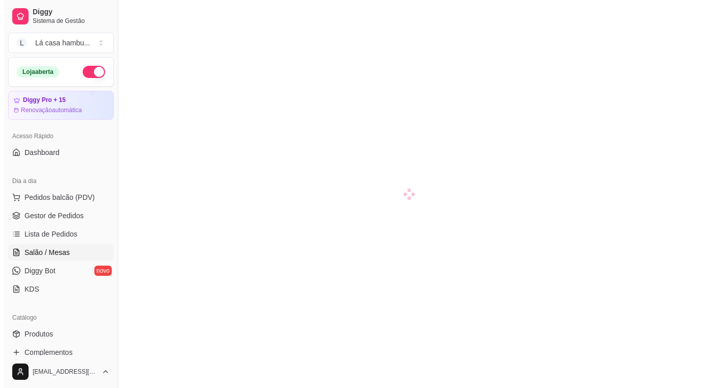
scroll to position [91, 0]
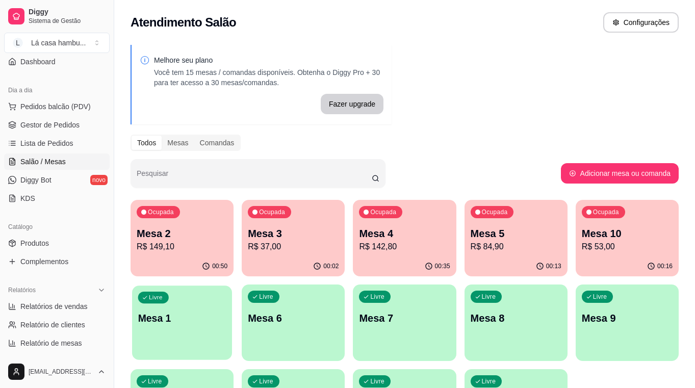
click at [193, 335] on div "Livre Mesa 1" at bounding box center [182, 317] width 100 height 62
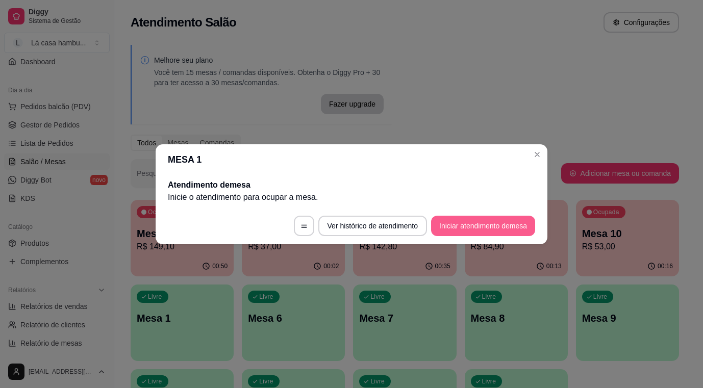
click at [463, 226] on button "Iniciar atendimento de mesa" at bounding box center [483, 226] width 104 height 20
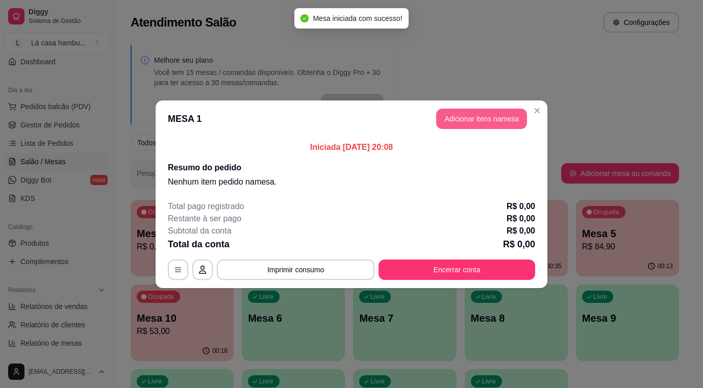
click at [493, 119] on button "Adicionar itens na mesa" at bounding box center [481, 119] width 91 height 20
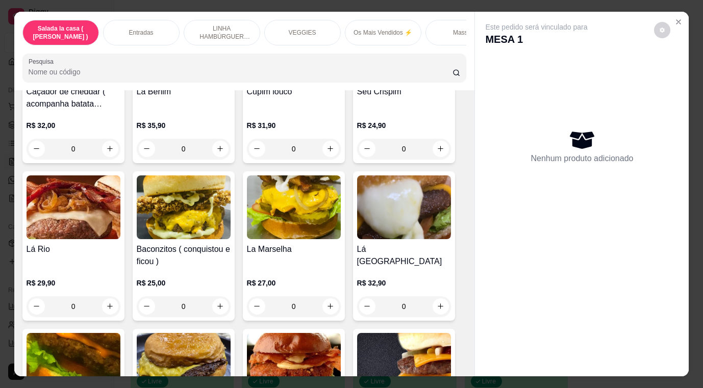
scroll to position [1928, 0]
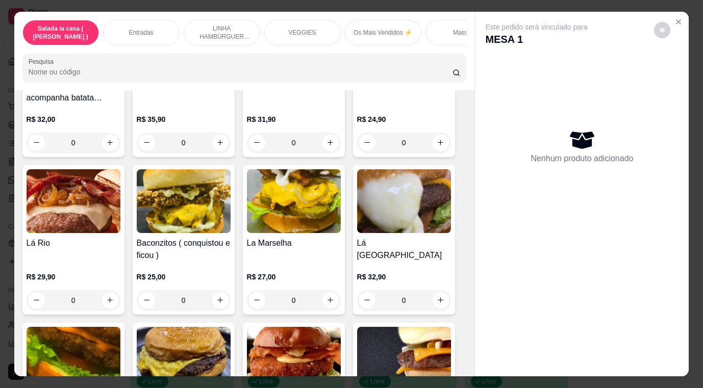
click at [110, 290] on div "0" at bounding box center [74, 300] width 94 height 20
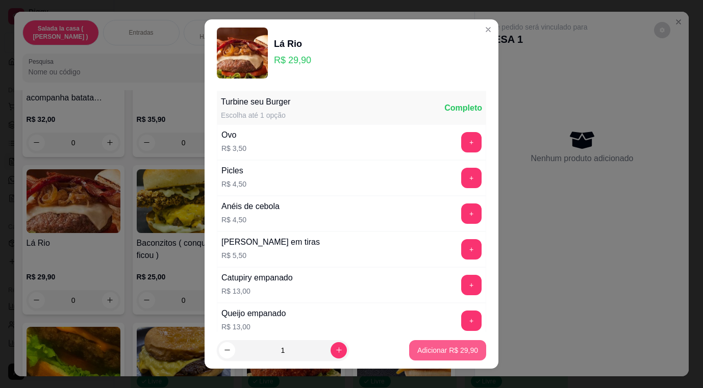
click at [425, 347] on p "Adicionar R$ 29,90" at bounding box center [447, 350] width 61 height 10
type input "1"
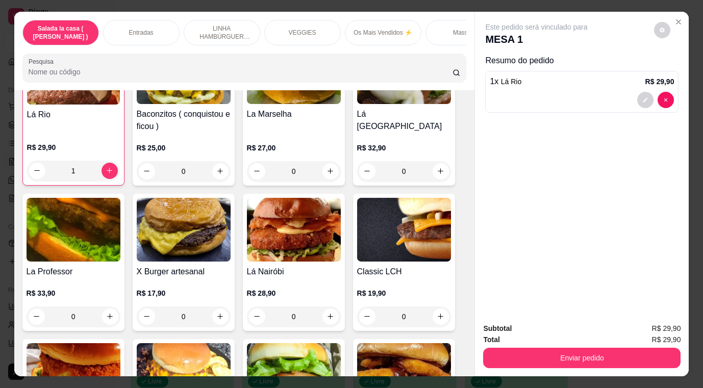
scroll to position [2081, 0]
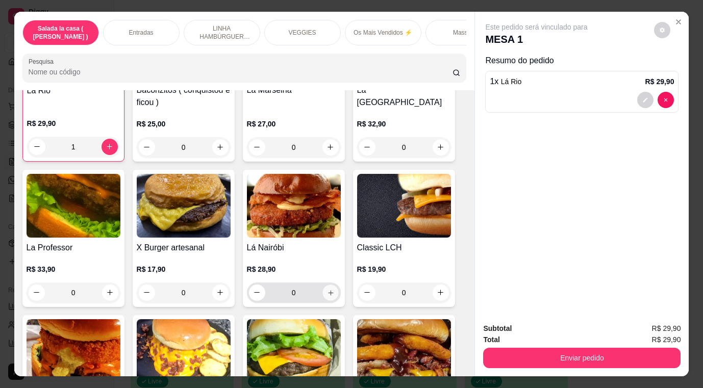
click at [327, 289] on icon "increase-product-quantity" at bounding box center [331, 293] width 8 height 8
type input "1"
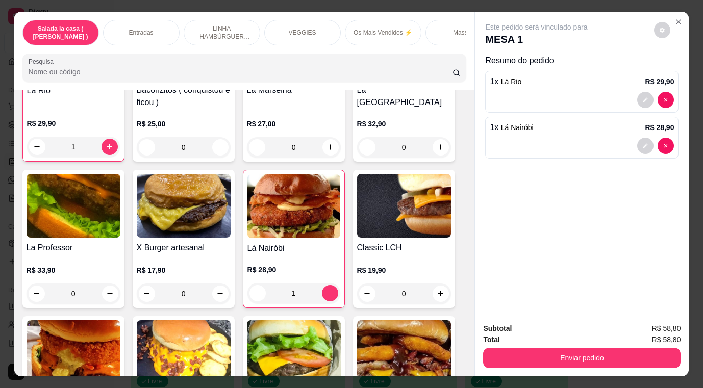
click at [623, 143] on div at bounding box center [582, 146] width 184 height 16
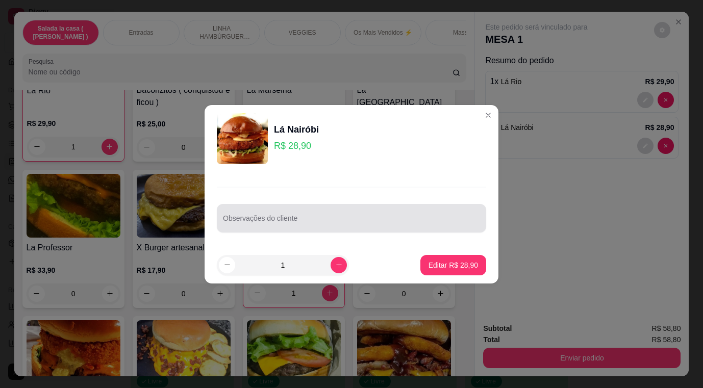
click at [316, 222] on input "Observações do cliente" at bounding box center [351, 222] width 257 height 10
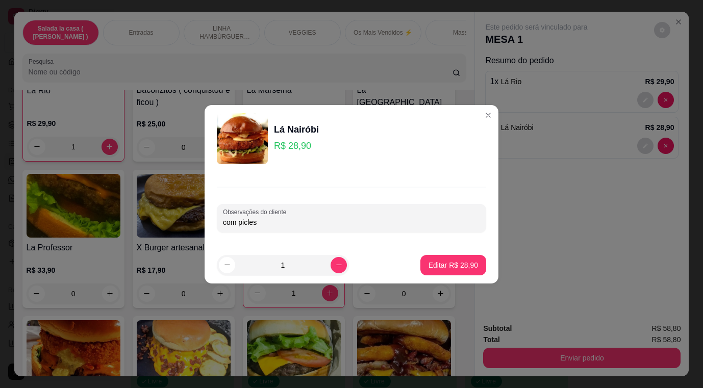
click at [399, 223] on input "com picles" at bounding box center [351, 222] width 257 height 10
type input "com picles ambos pra viagem"
click at [445, 272] on button "Editar R$ 28,90" at bounding box center [453, 265] width 64 height 20
type input "0"
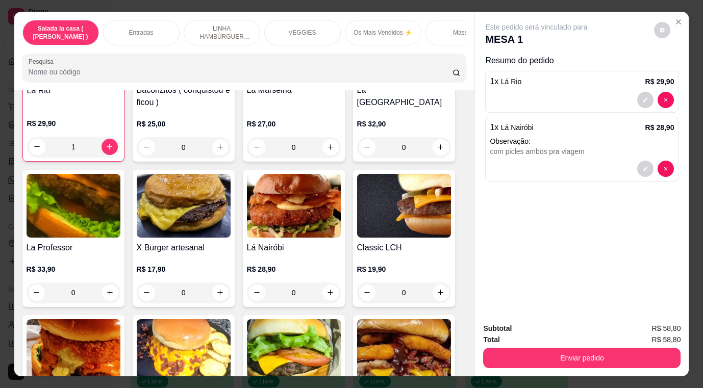
click at [448, 262] on div "Classic LCH R$ 19,90 0" at bounding box center [404, 238] width 102 height 137
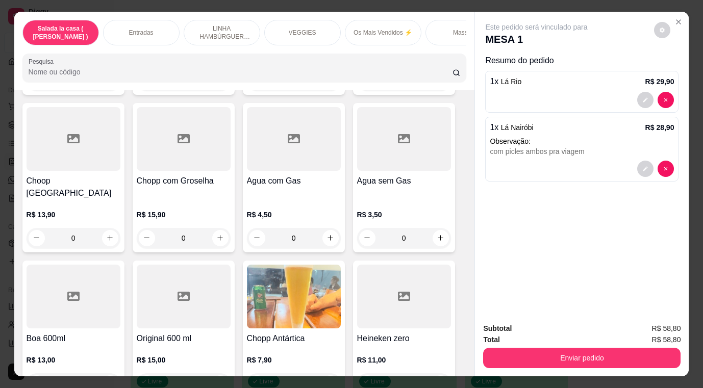
scroll to position [25, 0]
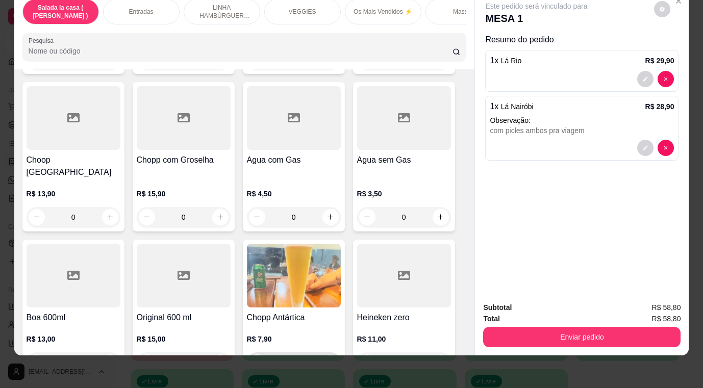
click at [328, 359] on icon "increase-product-quantity" at bounding box center [331, 363] width 8 height 8
click at [328, 359] on icon "increase-product-quantity" at bounding box center [330, 363] width 8 height 8
type input "2"
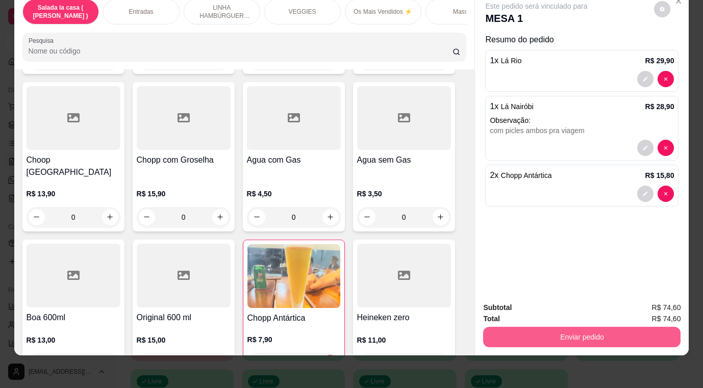
click at [501, 329] on button "Enviar pedido" at bounding box center [581, 337] width 197 height 20
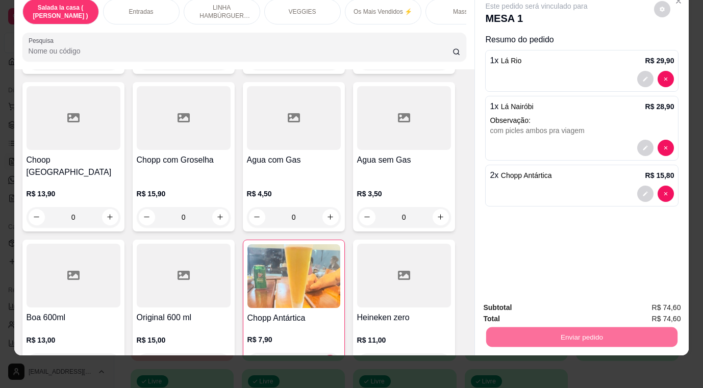
click at [504, 299] on button "Não registrar e enviar pedido" at bounding box center [548, 304] width 106 height 19
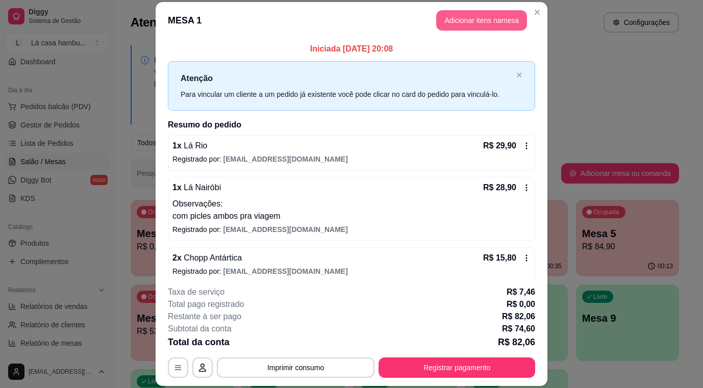
click at [445, 14] on button "Adicionar itens na mesa" at bounding box center [481, 20] width 91 height 20
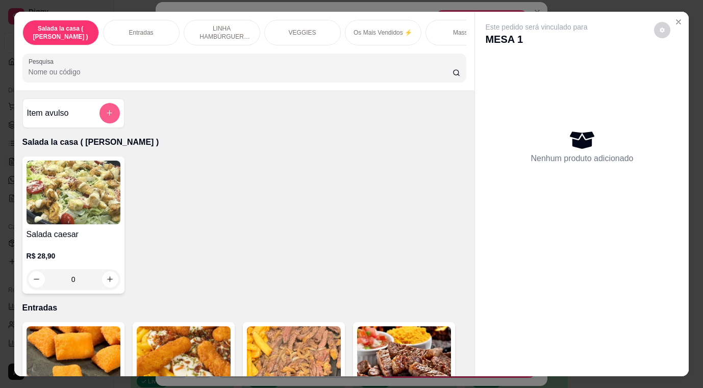
click at [106, 116] on icon "add-separate-item" at bounding box center [110, 113] width 8 height 8
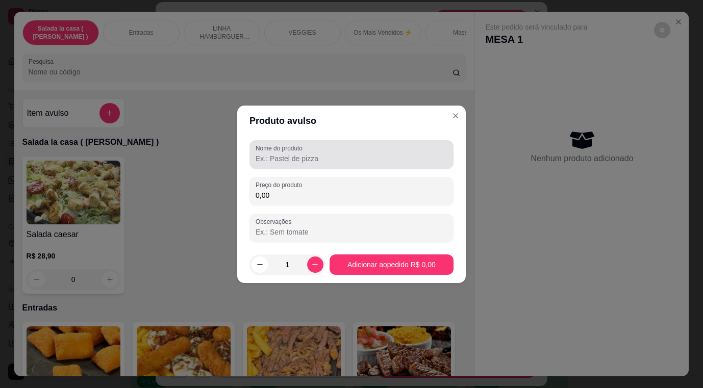
click at [331, 154] on input "Nome do produto" at bounding box center [352, 159] width 192 height 10
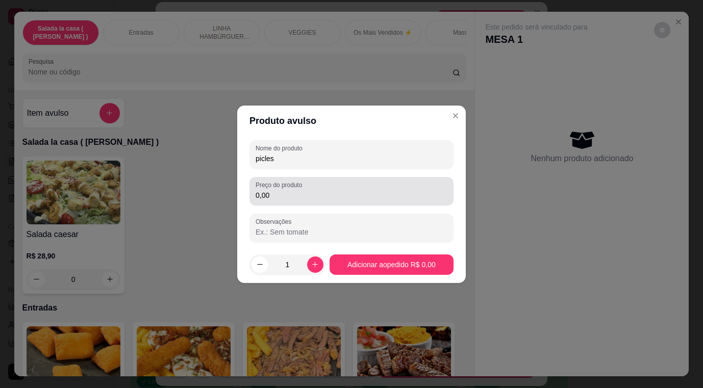
type input "picles"
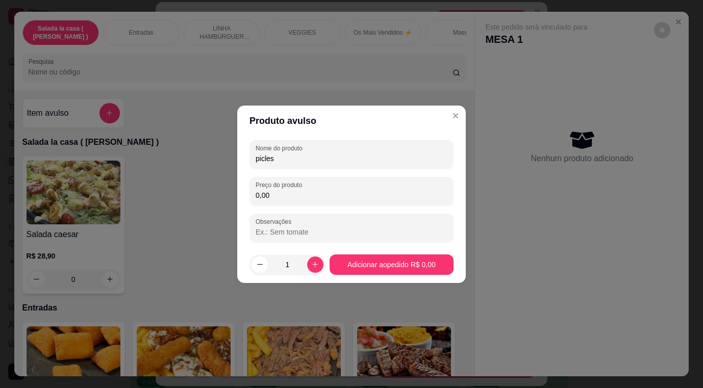
click at [284, 195] on input "0,00" at bounding box center [352, 195] width 192 height 10
type input "4,00"
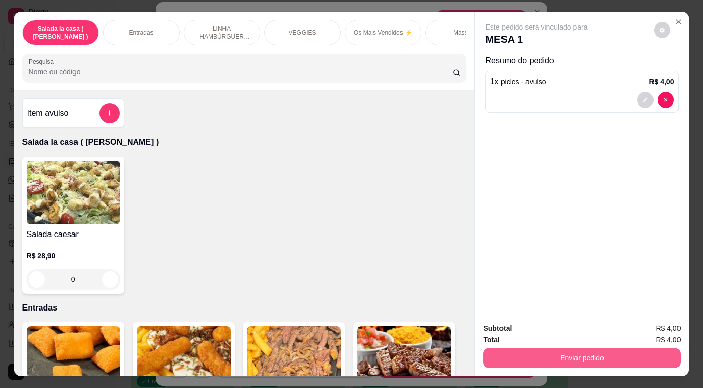
click at [505, 352] on button "Enviar pedido" at bounding box center [581, 358] width 197 height 20
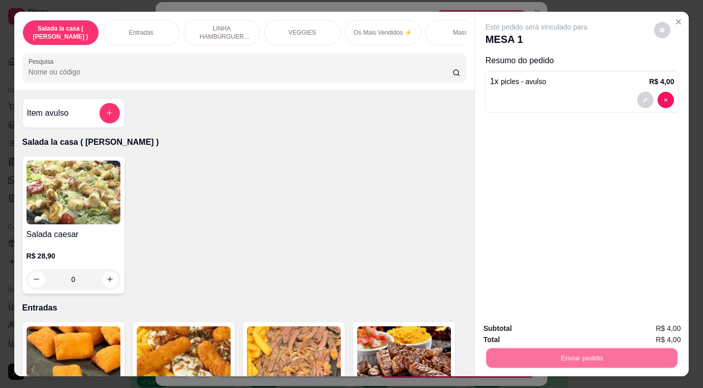
click at [509, 320] on button "Não registrar e enviar pedido" at bounding box center [548, 329] width 106 height 19
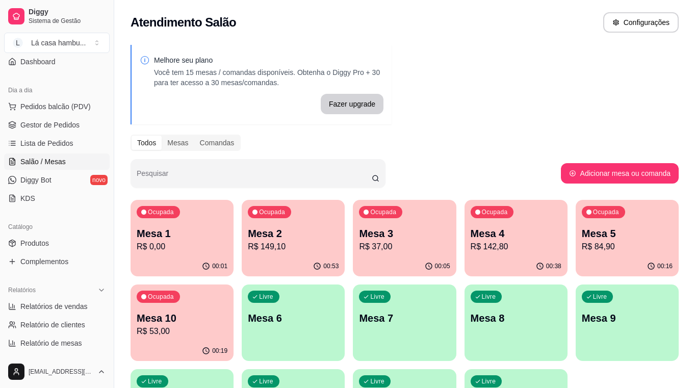
click at [178, 243] on p "R$ 0,00" at bounding box center [182, 247] width 91 height 12
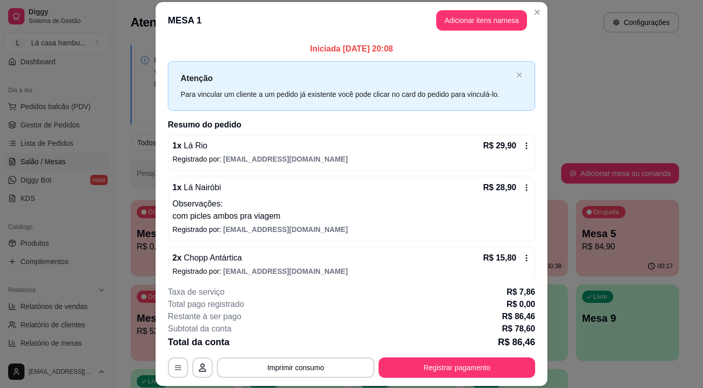
scroll to position [51, 0]
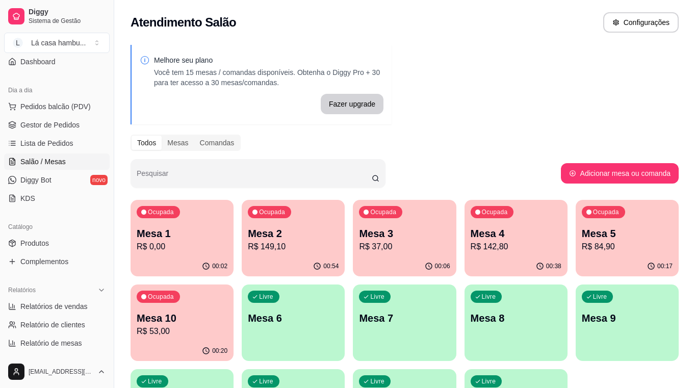
click at [501, 246] on p "R$ 142,80" at bounding box center [516, 247] width 91 height 12
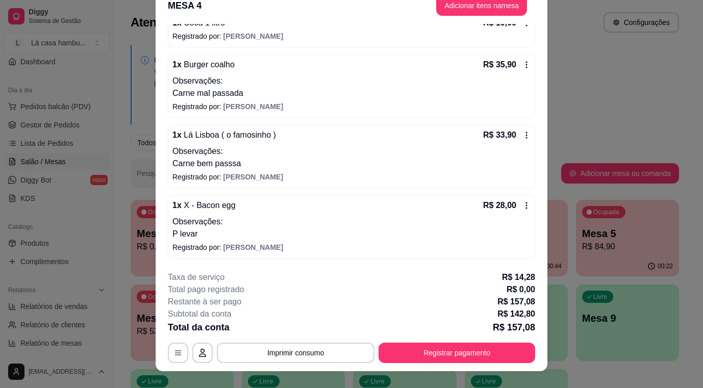
scroll to position [31, 0]
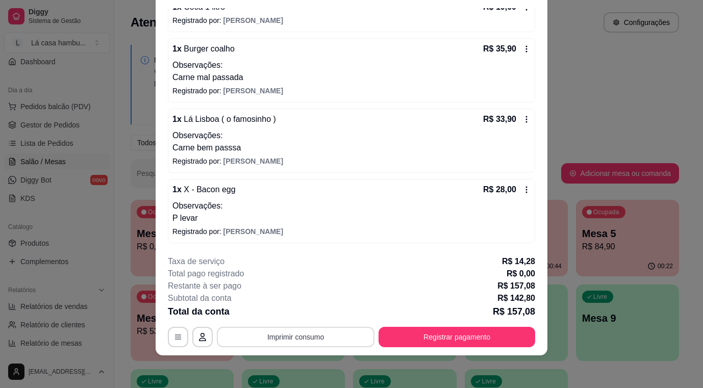
click at [339, 342] on button "Imprimir consumo" at bounding box center [296, 337] width 158 height 20
click at [297, 317] on button "IMPRESSORA" at bounding box center [295, 314] width 74 height 16
click at [612, 84] on div "Melhore seu plano Você tem 15 mesas / comandas disponíveis. Obtenha o Diggy Pro…" at bounding box center [404, 248] width 581 height 419
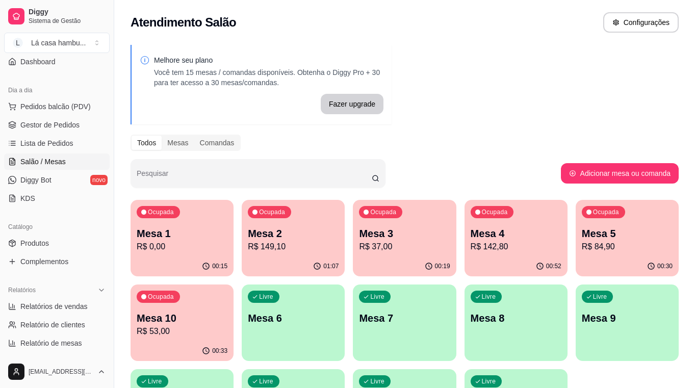
click at [165, 260] on div "00:15" at bounding box center [182, 267] width 103 height 20
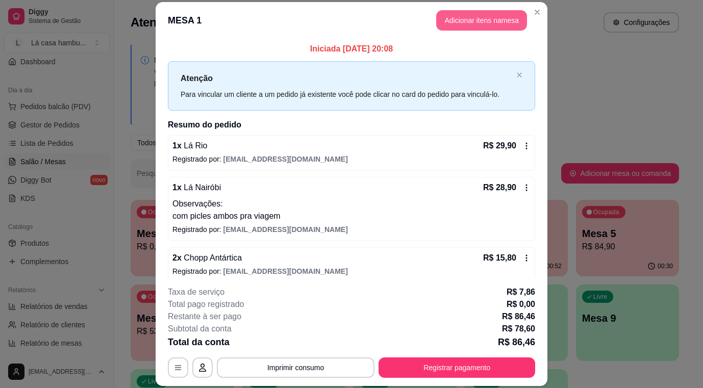
click at [457, 18] on button "Adicionar itens na mesa" at bounding box center [481, 20] width 91 height 20
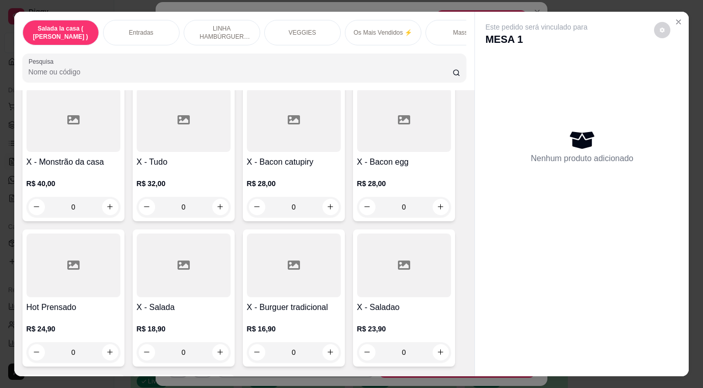
scroll to position [5201, 0]
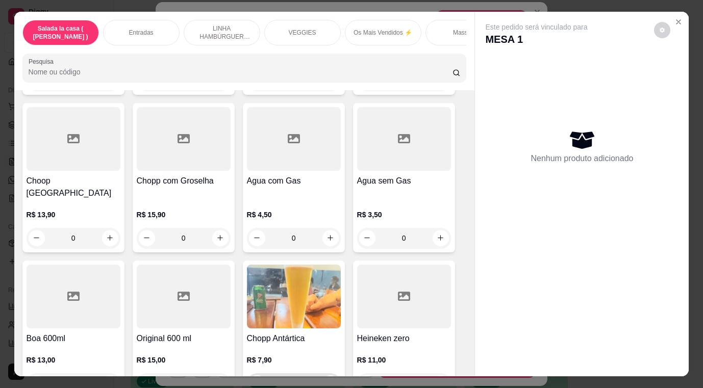
click at [327, 380] on icon "increase-product-quantity" at bounding box center [331, 384] width 8 height 8
type input "1"
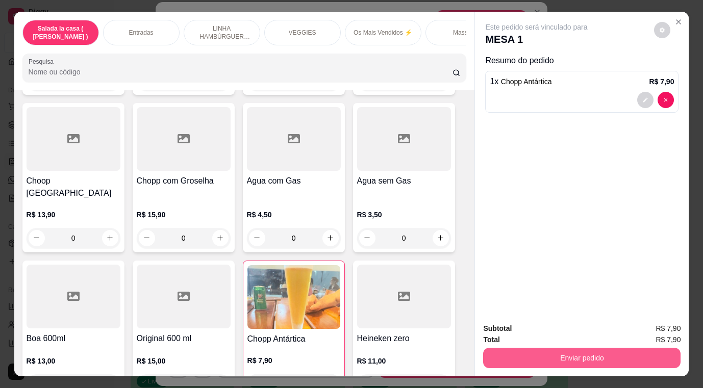
click at [528, 351] on button "Enviar pedido" at bounding box center [581, 358] width 197 height 20
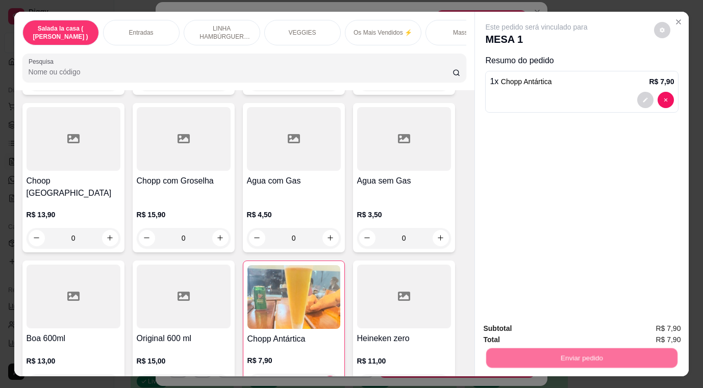
click at [513, 328] on button "Não registrar e enviar pedido" at bounding box center [548, 329] width 106 height 19
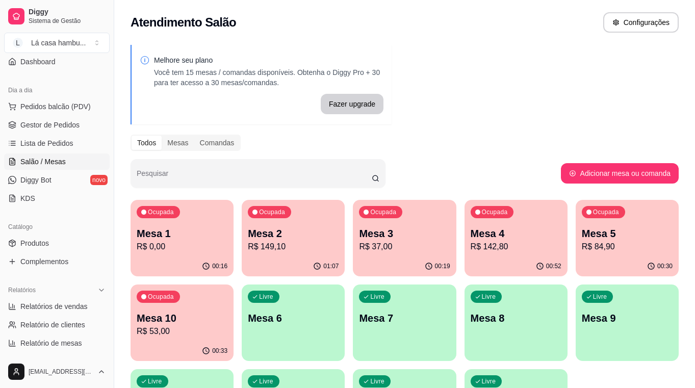
click at [618, 247] on p "R$ 84,90" at bounding box center [627, 247] width 91 height 12
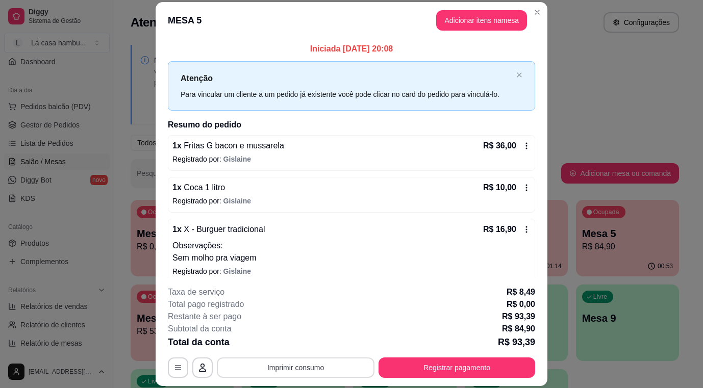
click at [302, 370] on button "Imprimir consumo" at bounding box center [296, 368] width 158 height 20
click at [301, 347] on button "IMPRESSORA" at bounding box center [295, 344] width 74 height 16
click at [393, 364] on button "Registrar pagamento" at bounding box center [457, 368] width 157 height 20
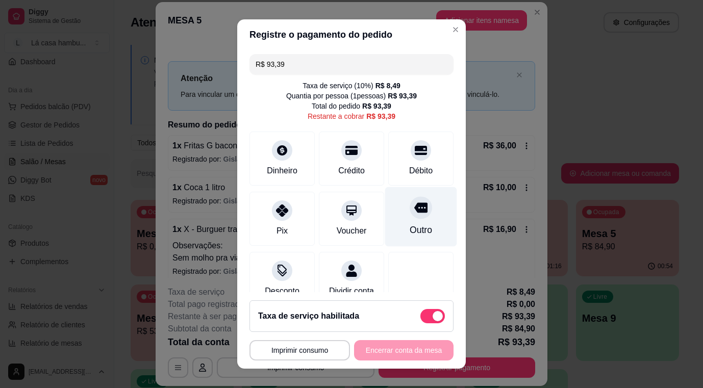
click at [407, 238] on div "Outro" at bounding box center [421, 217] width 72 height 60
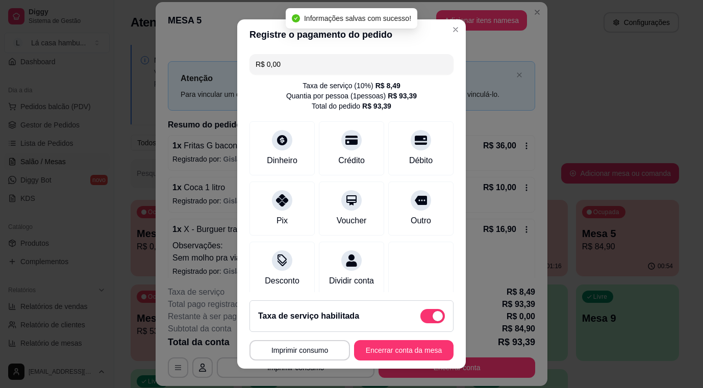
type input "R$ 0,00"
click at [374, 348] on button "Encerrar conta da mesa" at bounding box center [403, 350] width 99 height 20
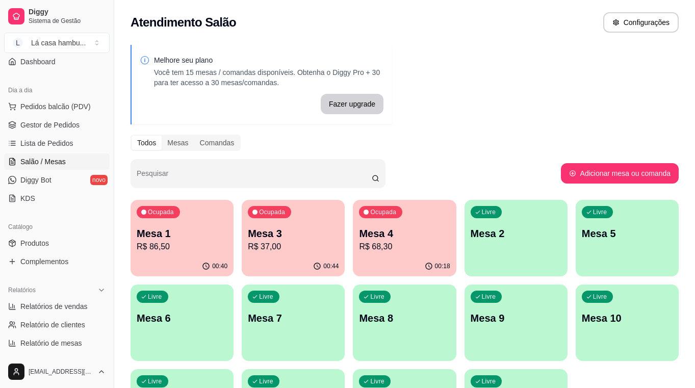
click at [181, 239] on p "Mesa 1" at bounding box center [182, 234] width 91 height 14
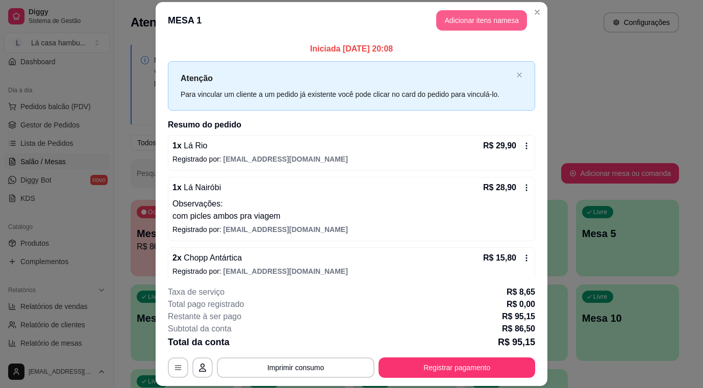
click at [477, 20] on button "Adicionar itens na mesa" at bounding box center [481, 20] width 91 height 20
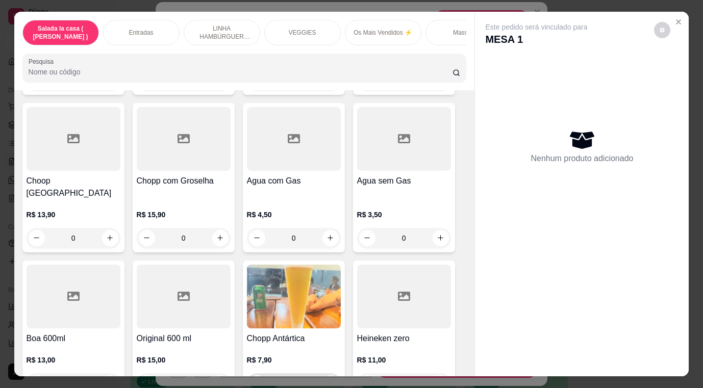
click at [328, 376] on button "increase-product-quantity" at bounding box center [330, 384] width 16 height 16
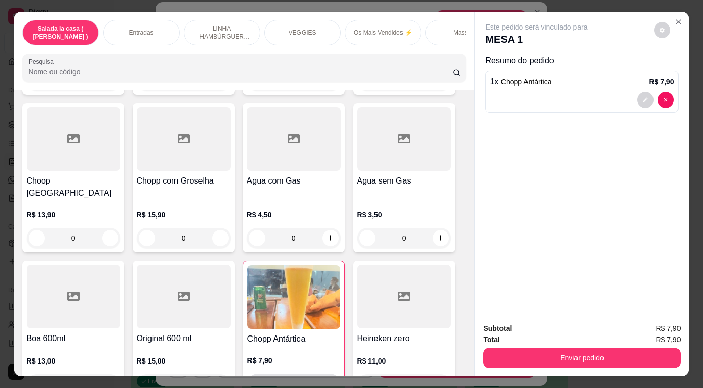
click at [328, 376] on button "increase-product-quantity" at bounding box center [330, 384] width 16 height 16
type input "2"
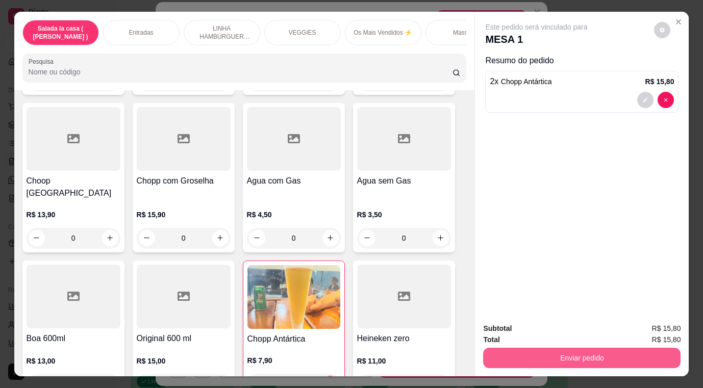
click at [520, 352] on button "Enviar pedido" at bounding box center [581, 358] width 197 height 20
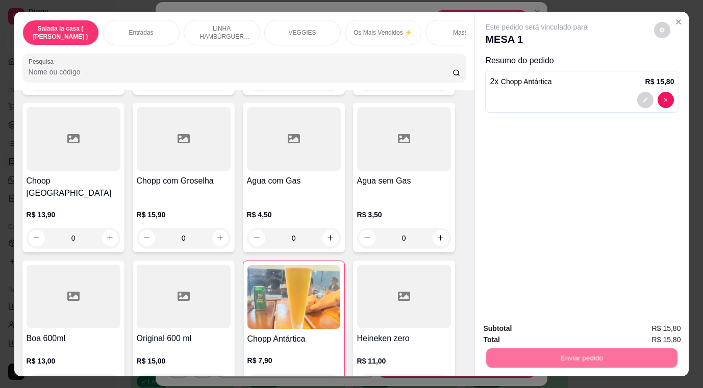
click at [520, 329] on button "Não registrar e enviar pedido" at bounding box center [548, 329] width 106 height 19
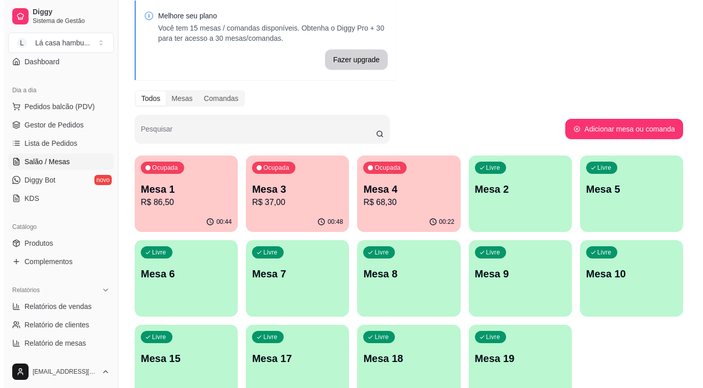
scroll to position [99, 0]
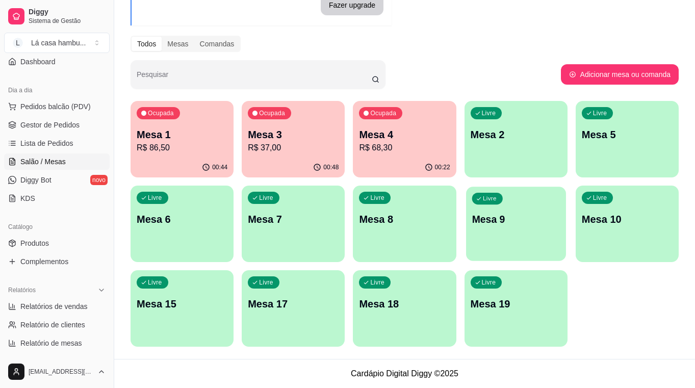
click at [476, 218] on p "Mesa 9" at bounding box center [516, 220] width 88 height 14
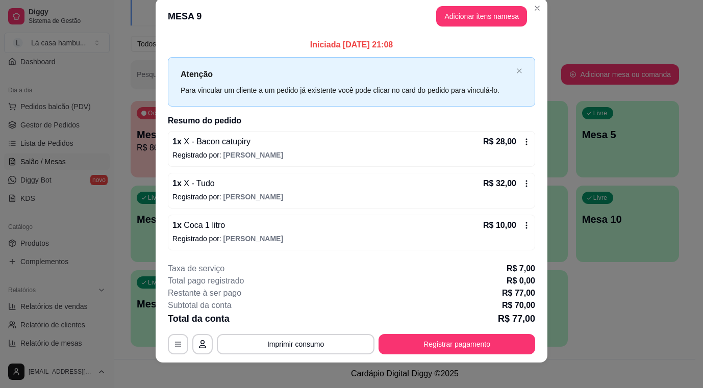
scroll to position [21, 0]
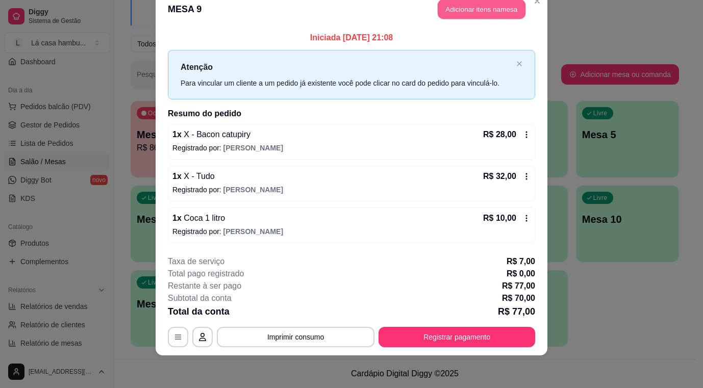
click at [464, 4] on button "Adicionar itens na mesa" at bounding box center [482, 9] width 88 height 20
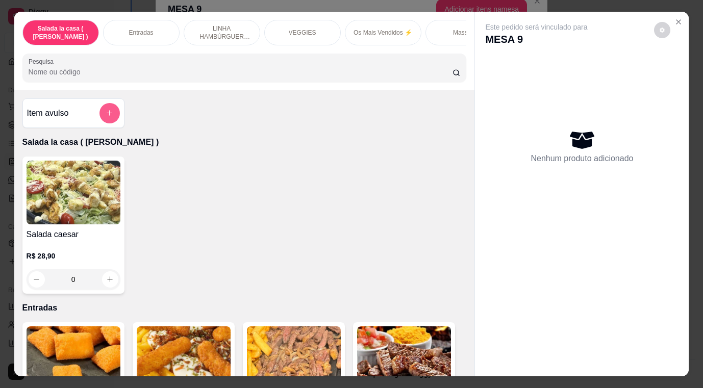
click at [115, 112] on div at bounding box center [109, 113] width 20 height 20
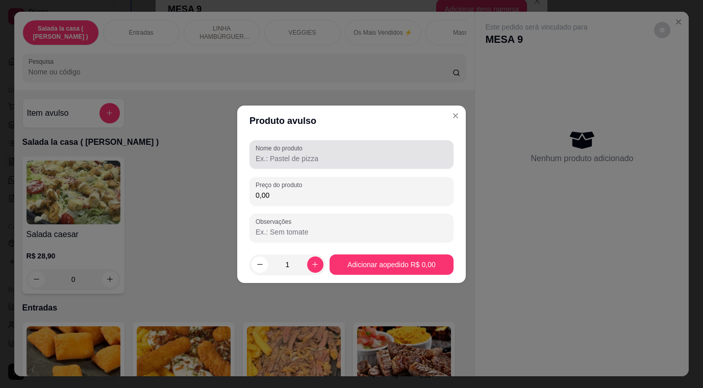
click at [269, 157] on input "Nome do produto" at bounding box center [352, 159] width 192 height 10
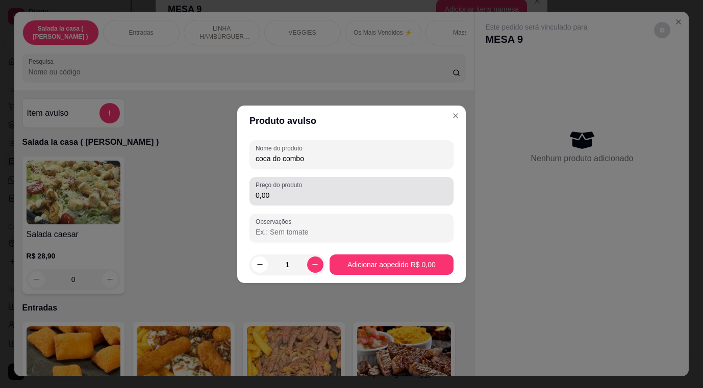
type input "coca do combo"
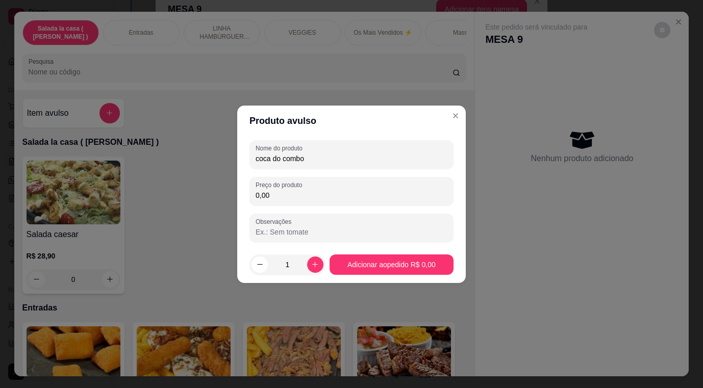
click at [284, 199] on input "0,00" at bounding box center [352, 195] width 192 height 10
type input "3,50"
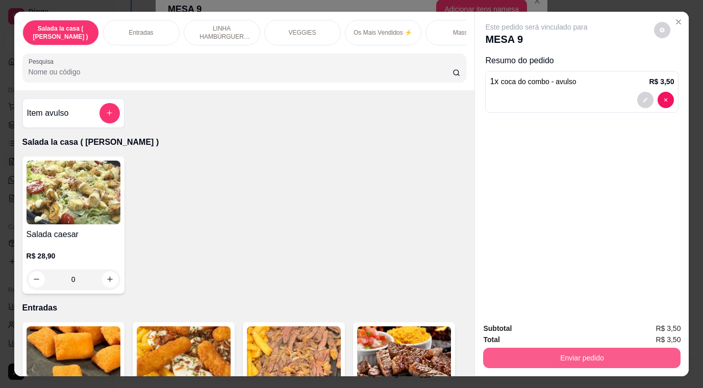
click at [531, 350] on button "Enviar pedido" at bounding box center [581, 358] width 197 height 20
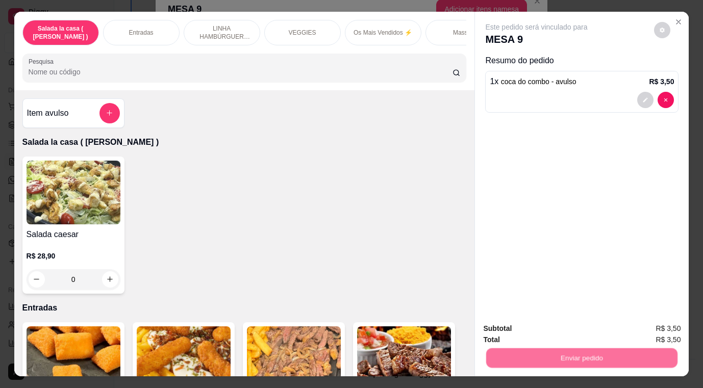
click at [523, 332] on button "Não registrar e enviar pedido" at bounding box center [548, 329] width 103 height 19
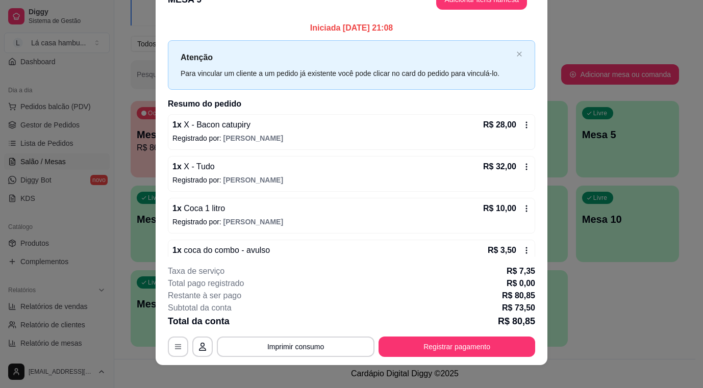
scroll to position [11, 0]
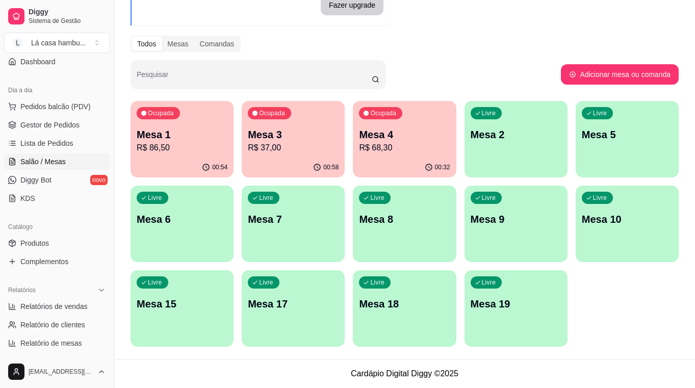
click at [161, 148] on p "R$ 86,50" at bounding box center [182, 148] width 91 height 12
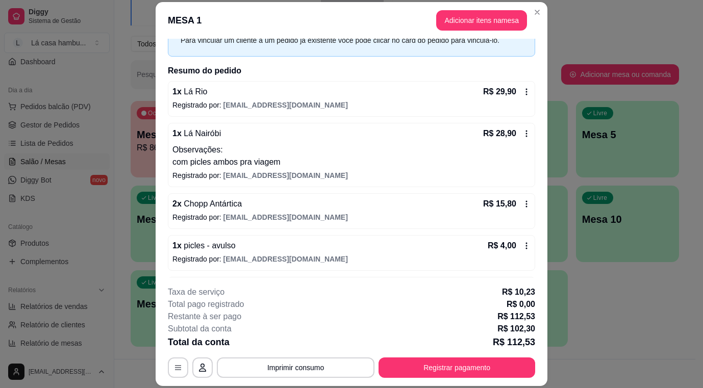
scroll to position [135, 0]
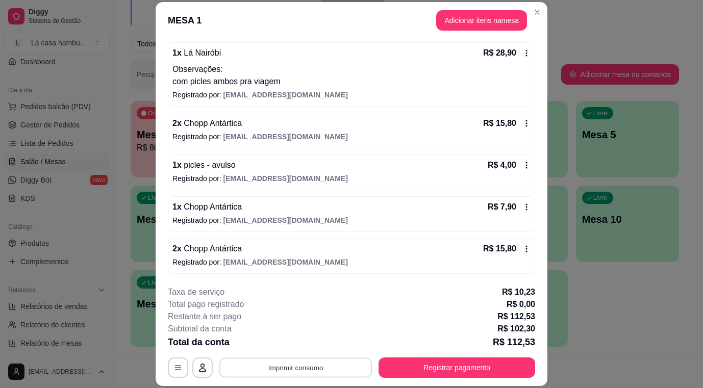
click at [265, 361] on button "Imprimir consumo" at bounding box center [295, 368] width 153 height 20
click at [268, 343] on button "IMPRESSORA" at bounding box center [294, 344] width 71 height 16
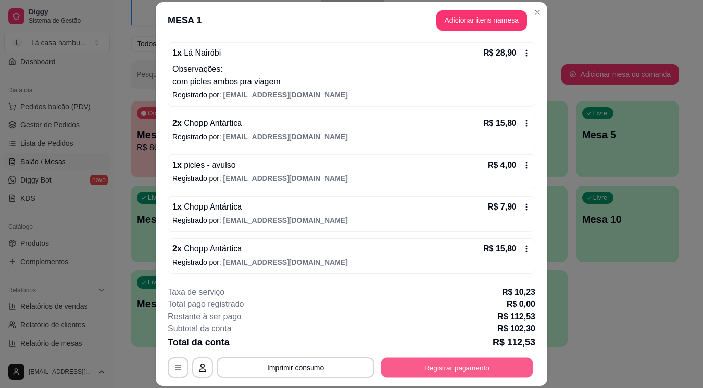
click at [441, 365] on button "Registrar pagamento" at bounding box center [457, 368] width 152 height 20
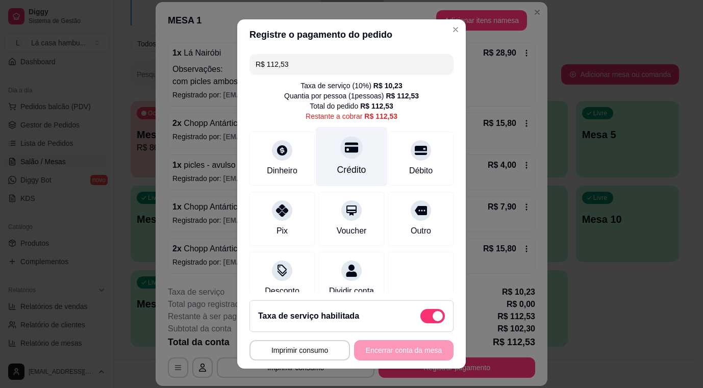
click at [343, 155] on div at bounding box center [351, 147] width 22 height 22
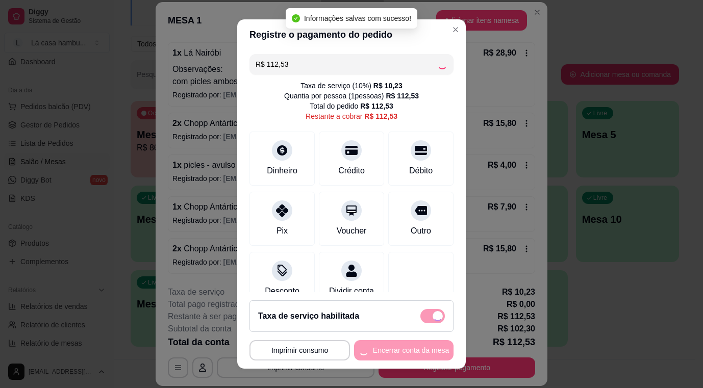
type input "R$ 0,00"
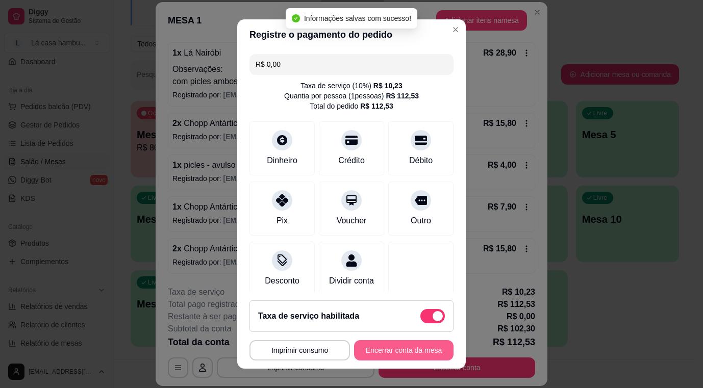
click at [390, 350] on button "Encerrar conta da mesa" at bounding box center [403, 350] width 99 height 20
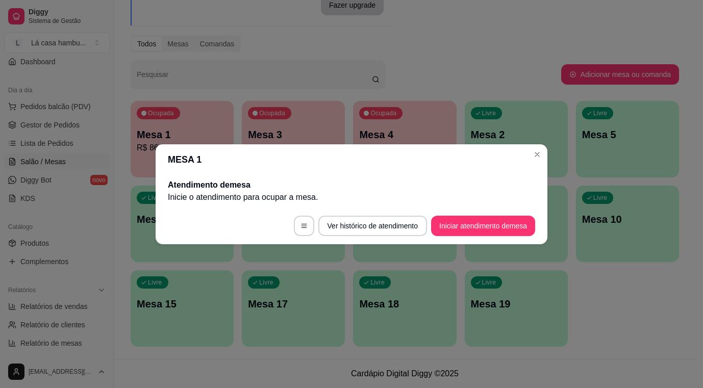
scroll to position [0, 0]
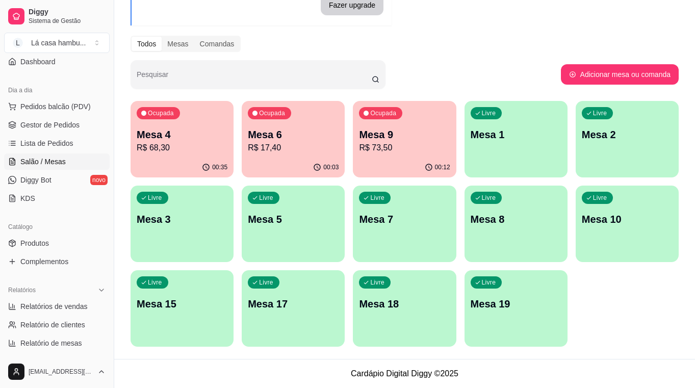
click at [159, 145] on p "R$ 68,30" at bounding box center [182, 148] width 91 height 12
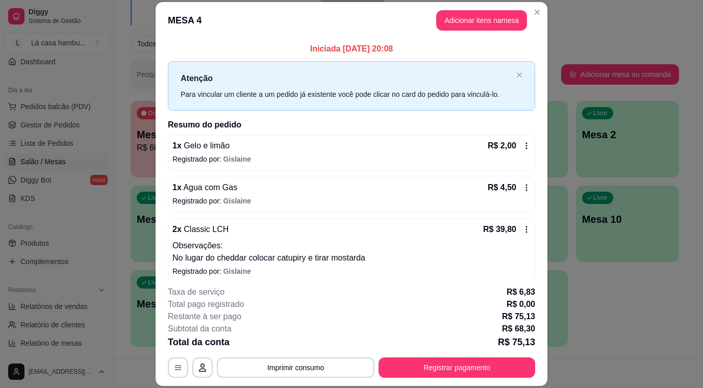
scroll to position [51, 0]
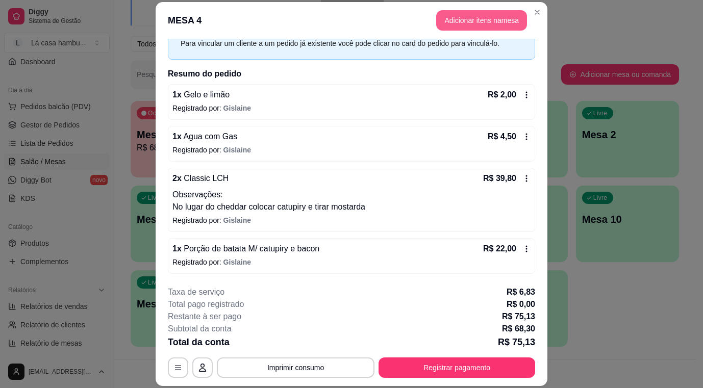
click at [472, 18] on button "Adicionar itens na mesa" at bounding box center [481, 20] width 91 height 20
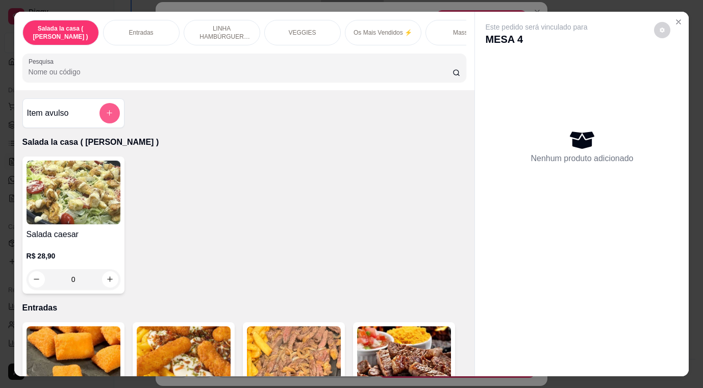
click at [109, 111] on button "add-separate-item" at bounding box center [109, 113] width 20 height 20
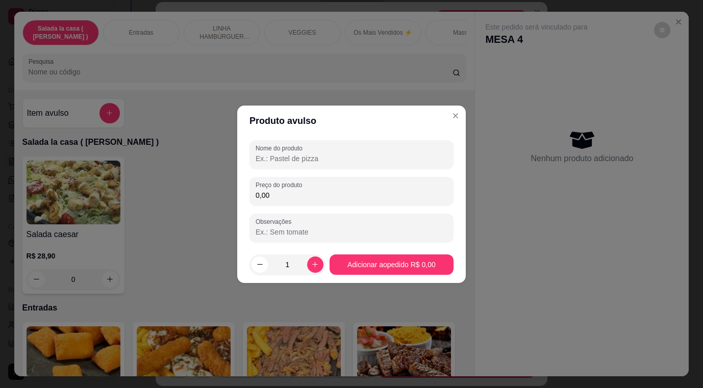
click at [298, 154] on input "Nome do produto" at bounding box center [352, 159] width 192 height 10
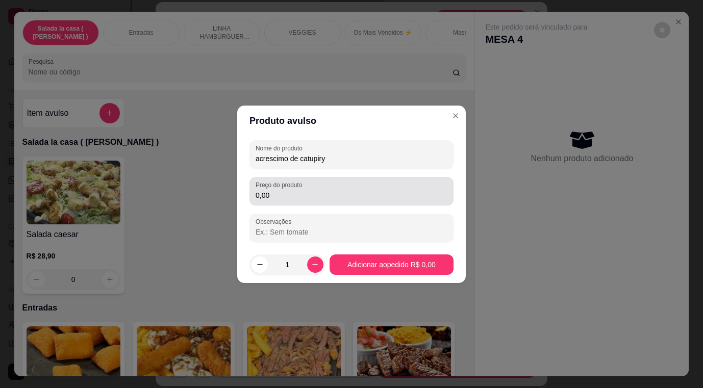
type input "acrescimo de catupiry"
click at [351, 196] on input "0,00" at bounding box center [352, 195] width 192 height 10
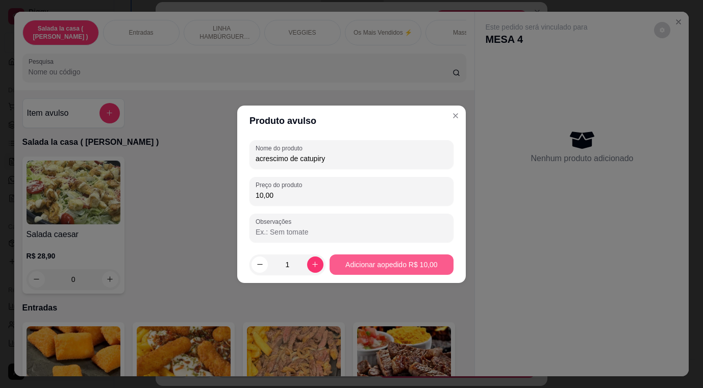
type input "10,00"
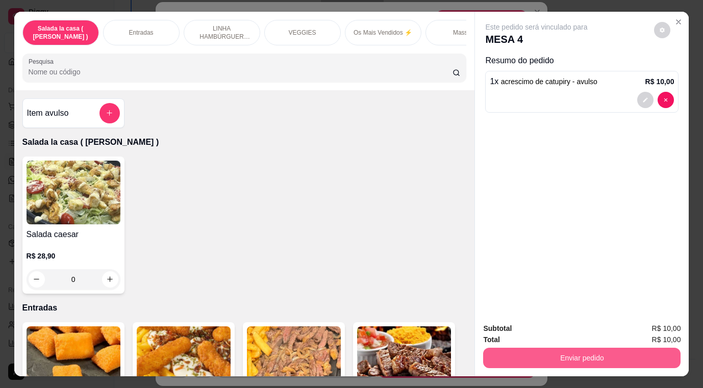
click at [551, 351] on button "Enviar pedido" at bounding box center [581, 358] width 197 height 20
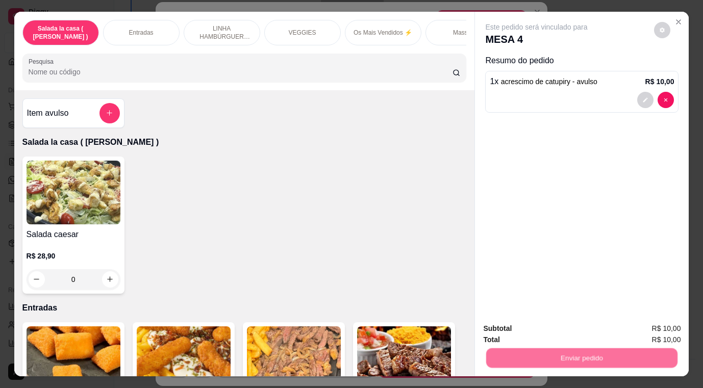
click at [546, 331] on button "Não registrar e enviar pedido" at bounding box center [548, 329] width 103 height 19
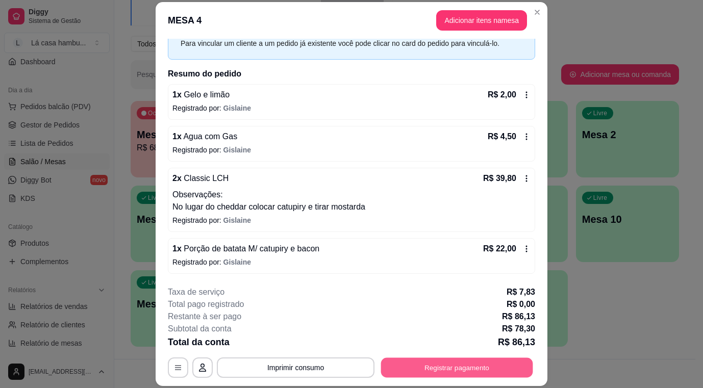
click at [466, 368] on button "Registrar pagamento" at bounding box center [457, 368] width 152 height 20
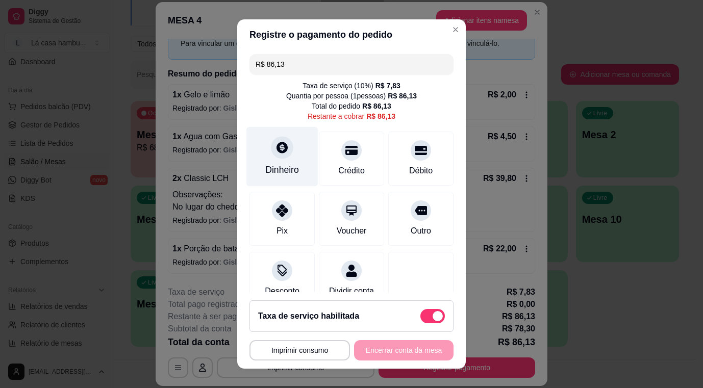
click at [283, 166] on div "Dinheiro" at bounding box center [282, 169] width 34 height 13
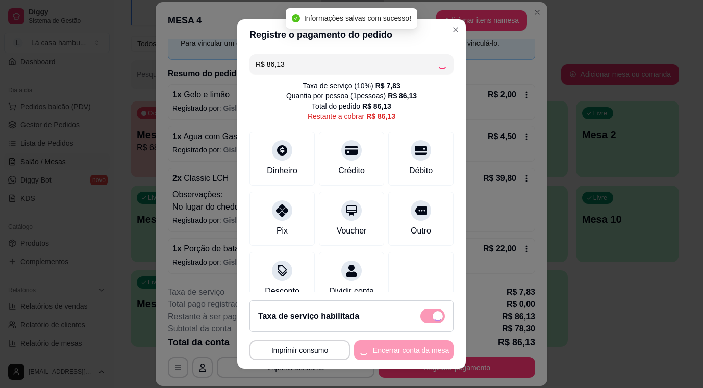
type input "R$ 0,00"
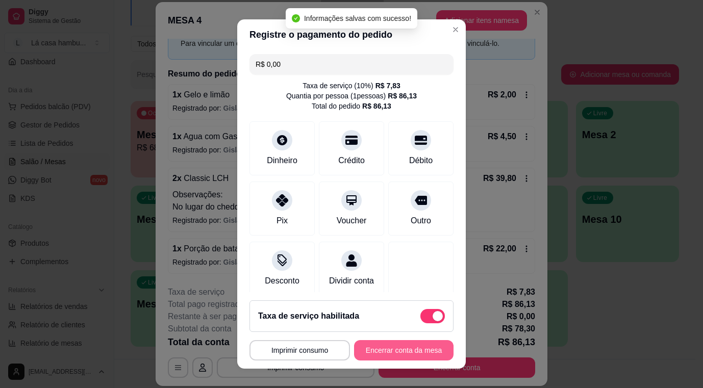
click at [421, 347] on button "Encerrar conta da mesa" at bounding box center [403, 350] width 99 height 20
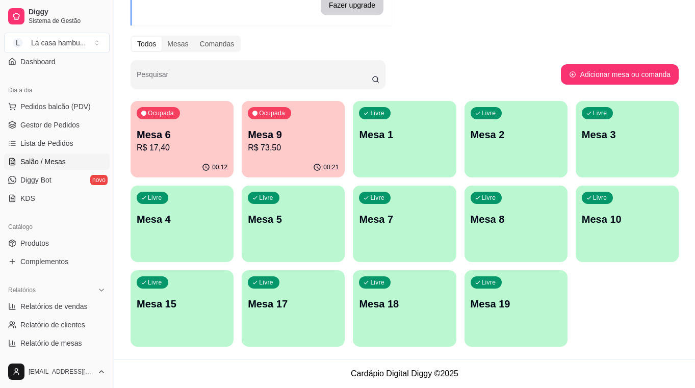
click at [198, 146] on p "R$ 17,40" at bounding box center [182, 148] width 91 height 12
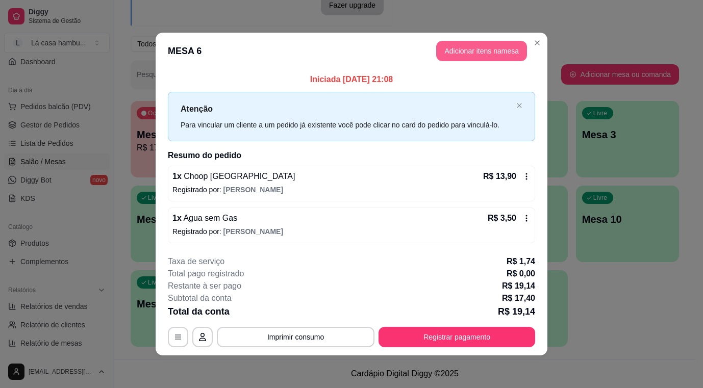
click at [457, 53] on button "Adicionar itens na mesa" at bounding box center [481, 51] width 91 height 20
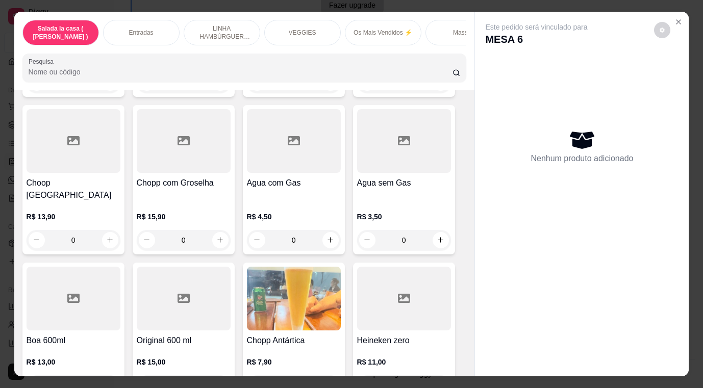
scroll to position [5201, 0]
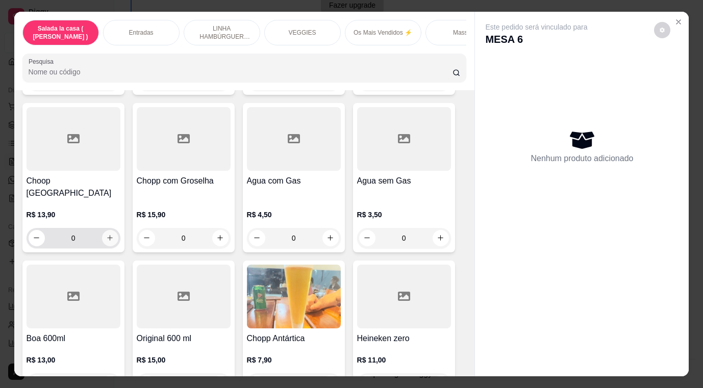
click at [107, 234] on icon "increase-product-quantity" at bounding box center [110, 238] width 8 height 8
type input "1"
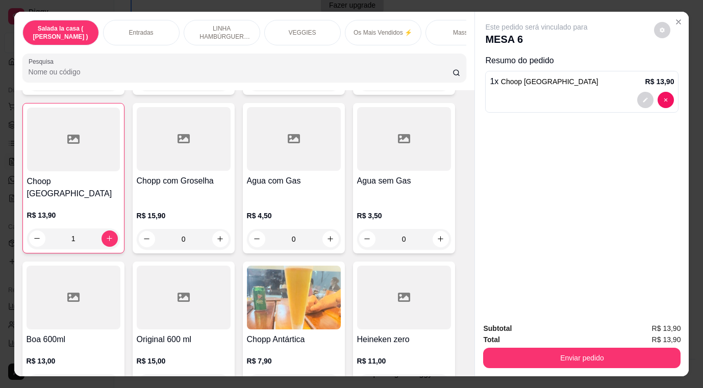
scroll to position [5201, 0]
click at [514, 366] on div "Subtotal R$ 13,90 Total R$ 13,90 Enviar pedido" at bounding box center [582, 346] width 214 height 62
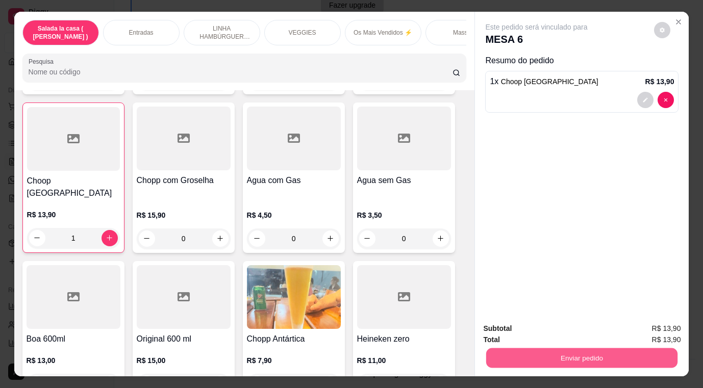
click at [514, 362] on button "Enviar pedido" at bounding box center [581, 358] width 191 height 20
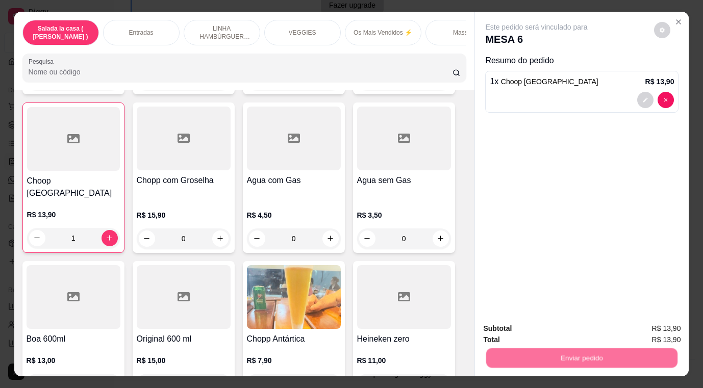
click at [497, 328] on button "Não registrar e enviar pedido" at bounding box center [548, 329] width 103 height 19
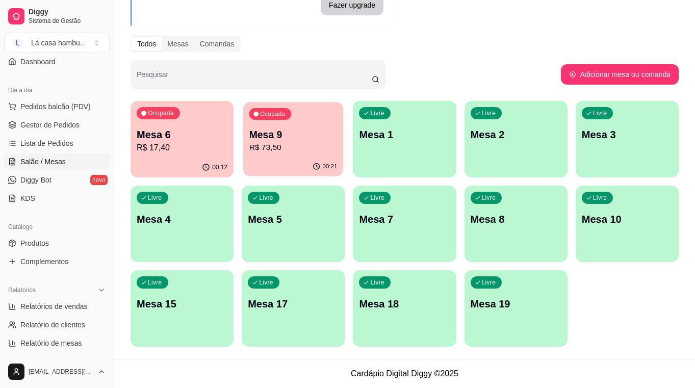
click at [279, 159] on div "00:21" at bounding box center [293, 166] width 100 height 19
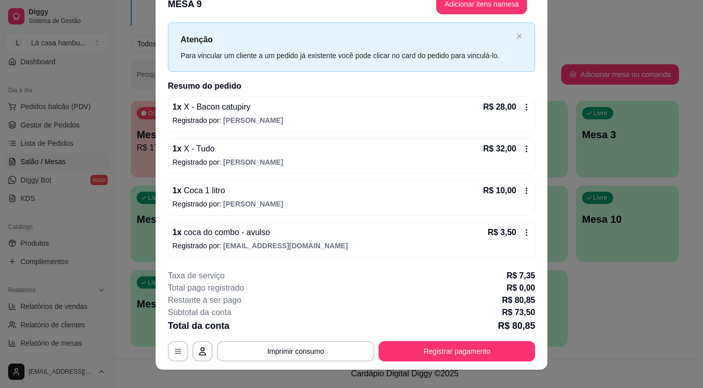
scroll to position [31, 0]
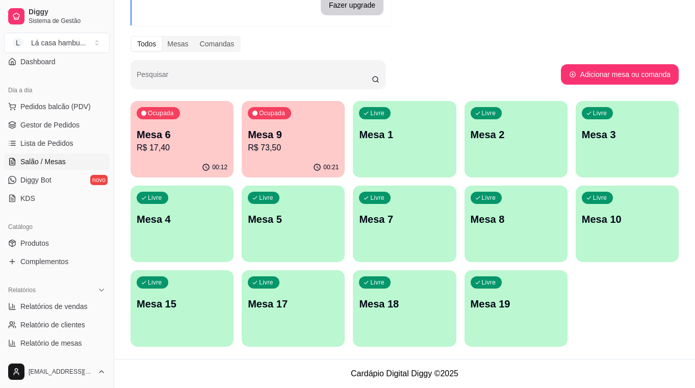
click at [181, 149] on p "R$ 17,40" at bounding box center [182, 148] width 91 height 12
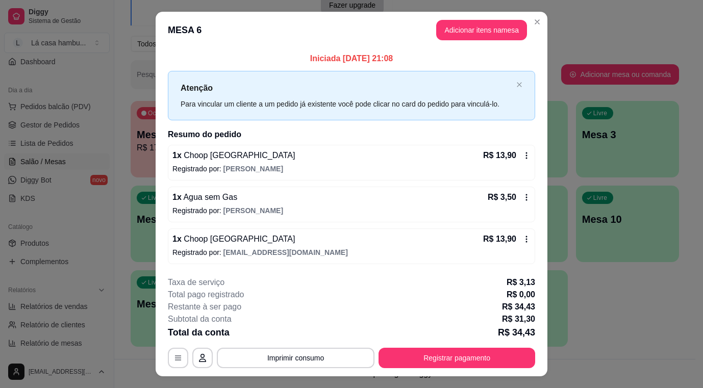
click at [456, 18] on header "MESA 6 Adicionar itens na mesa" at bounding box center [352, 30] width 392 height 37
click at [456, 23] on button "Adicionar itens na mesa" at bounding box center [481, 30] width 91 height 20
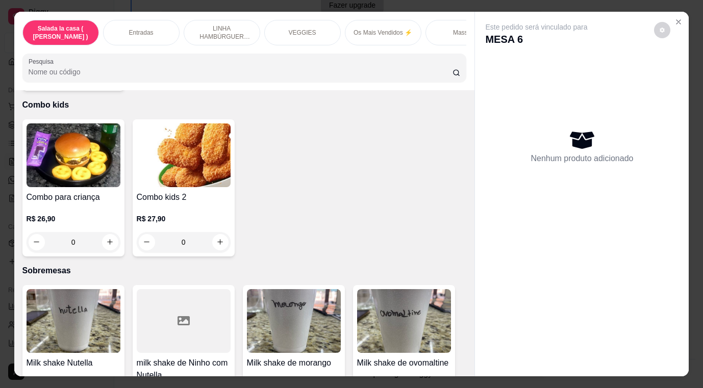
click at [451, 329] on div "Item avulso Salada la casa ( CAESAR ) Salada caesar R$ 28,90 0 Entradas Almofad…" at bounding box center [244, 233] width 461 height 286
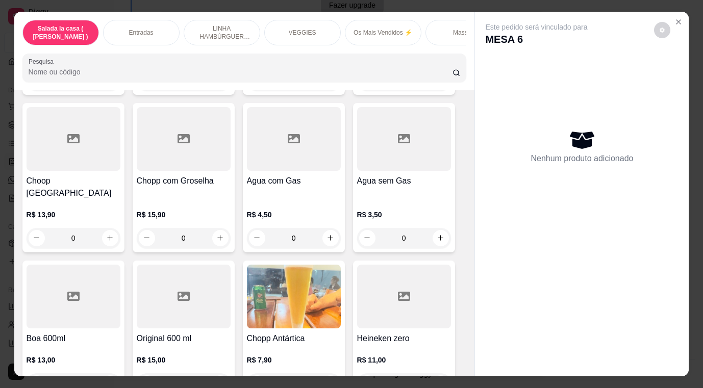
scroll to position [25, 0]
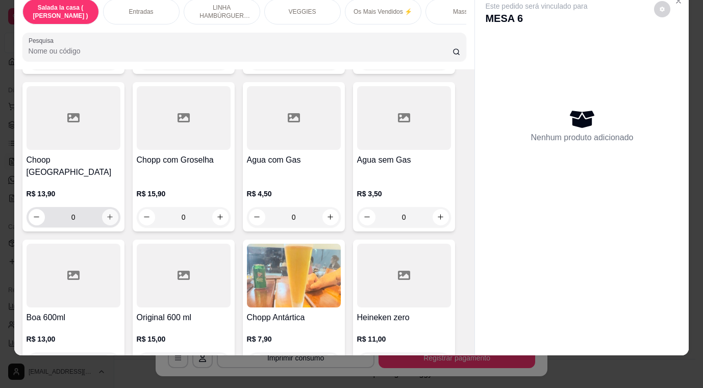
click at [106, 213] on icon "increase-product-quantity" at bounding box center [110, 217] width 8 height 8
type input "1"
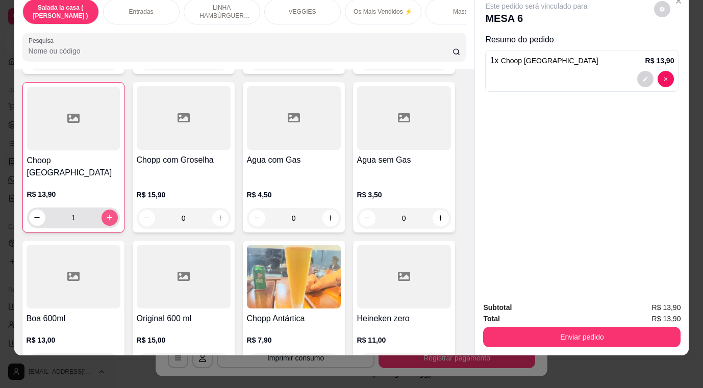
scroll to position [5201, 0]
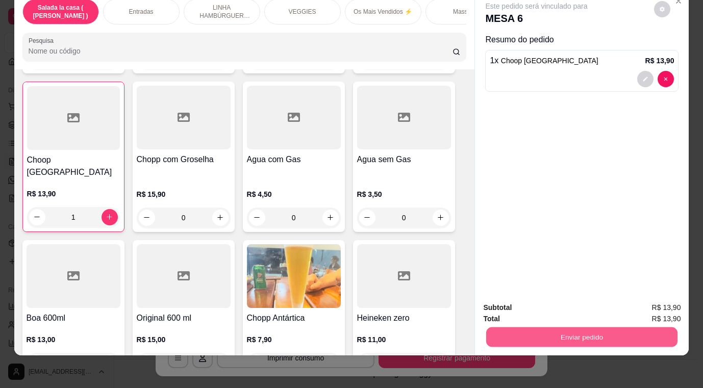
click at [512, 334] on button "Enviar pedido" at bounding box center [581, 338] width 191 height 20
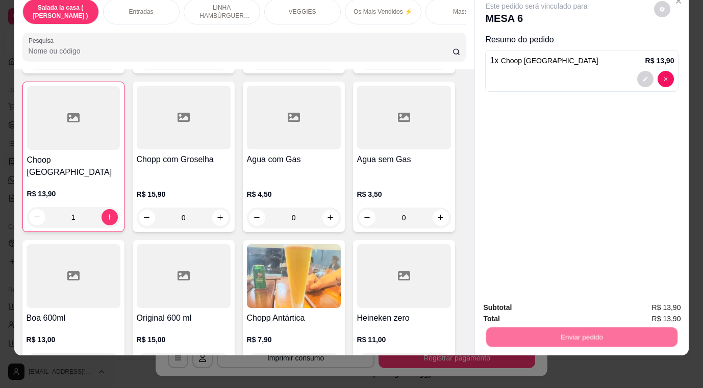
click at [502, 302] on button "Não registrar e enviar pedido" at bounding box center [548, 303] width 106 height 19
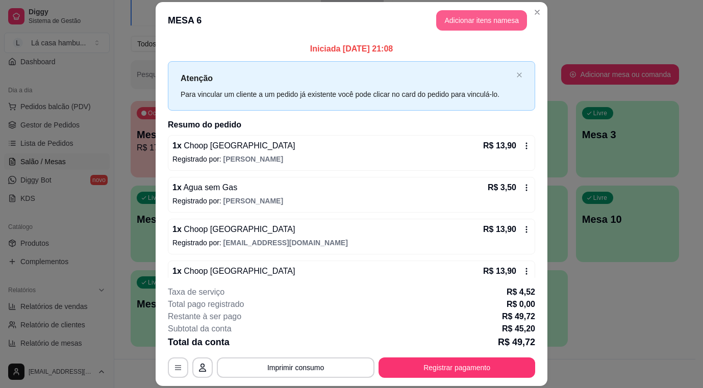
click at [492, 11] on button "Adicionar itens na mesa" at bounding box center [481, 20] width 91 height 20
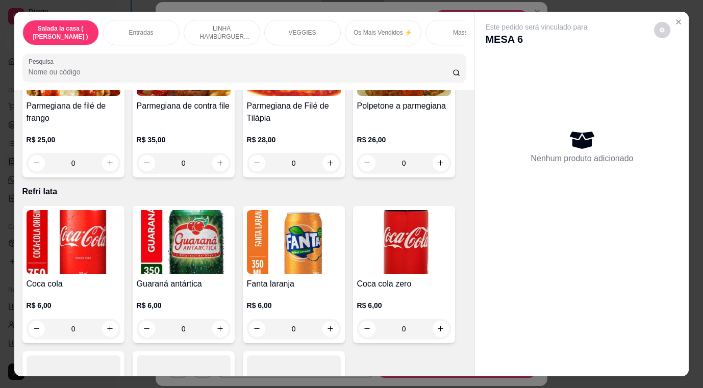
scroll to position [5201, 0]
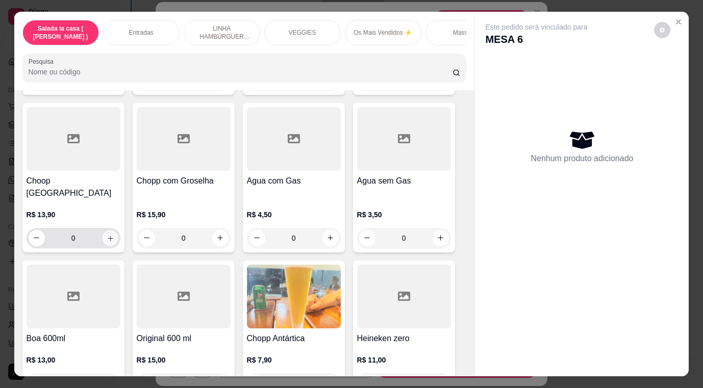
click at [102, 230] on button "increase-product-quantity" at bounding box center [110, 238] width 16 height 16
type input "1"
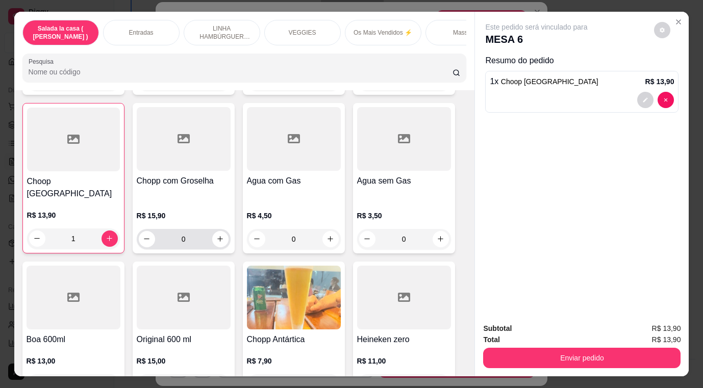
scroll to position [5201, 0]
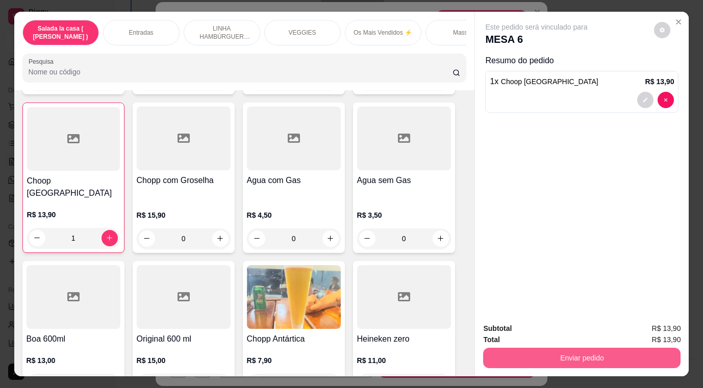
click at [512, 351] on button "Enviar pedido" at bounding box center [581, 358] width 197 height 20
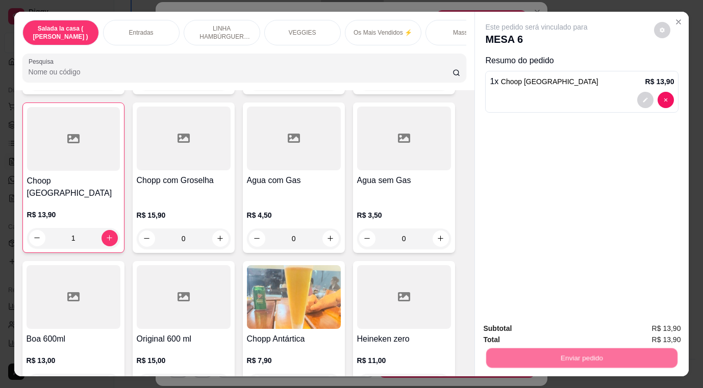
click at [503, 331] on button "Não registrar e enviar pedido" at bounding box center [548, 329] width 106 height 19
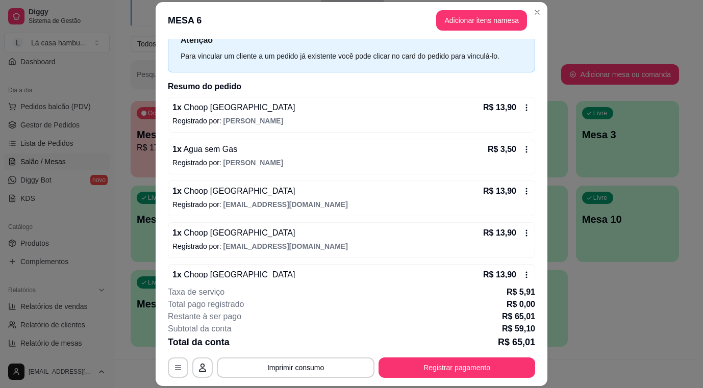
scroll to position [64, 0]
